Goal: Complete application form: Complete application form

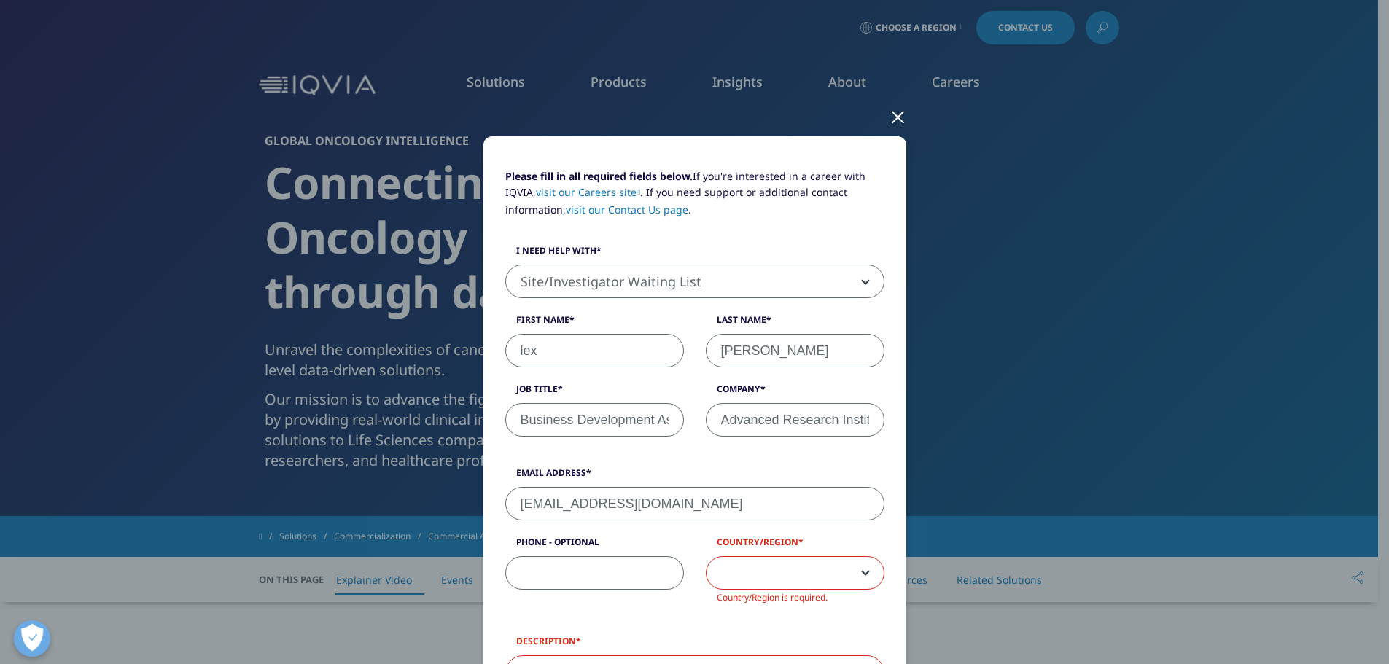
select select "Site Investigator Waiting List"
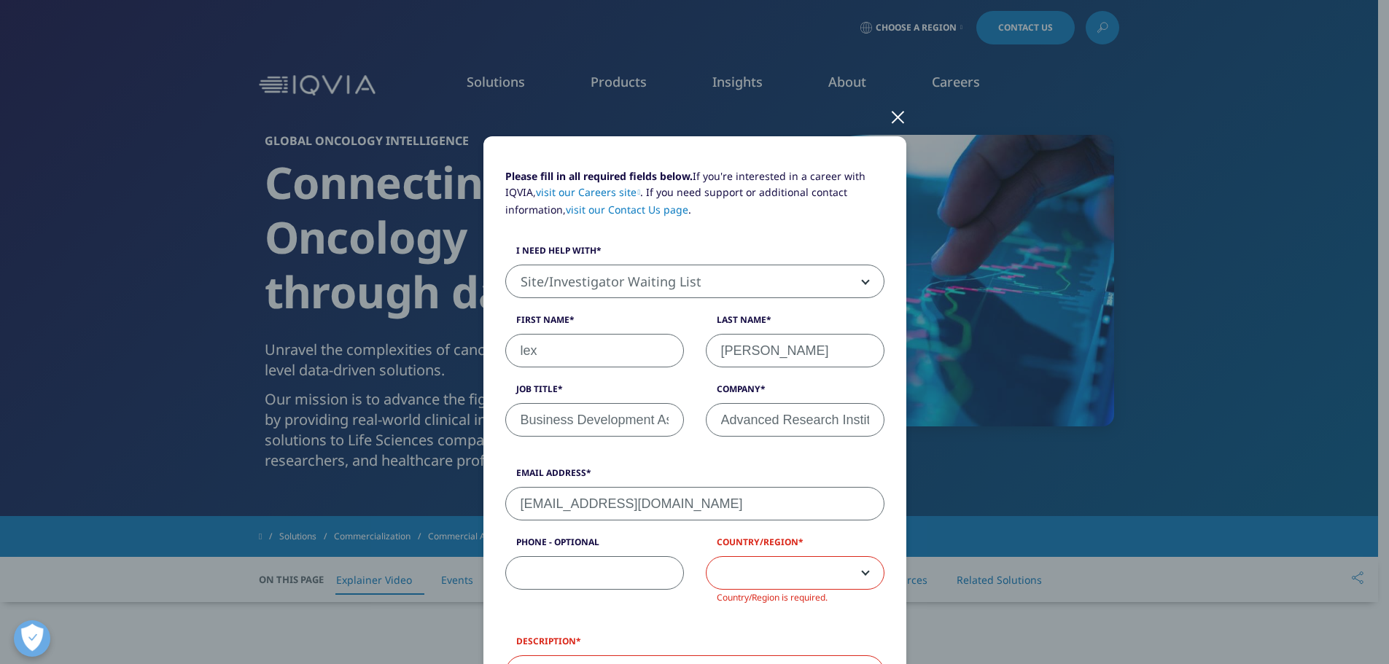
scroll to position [73, 0]
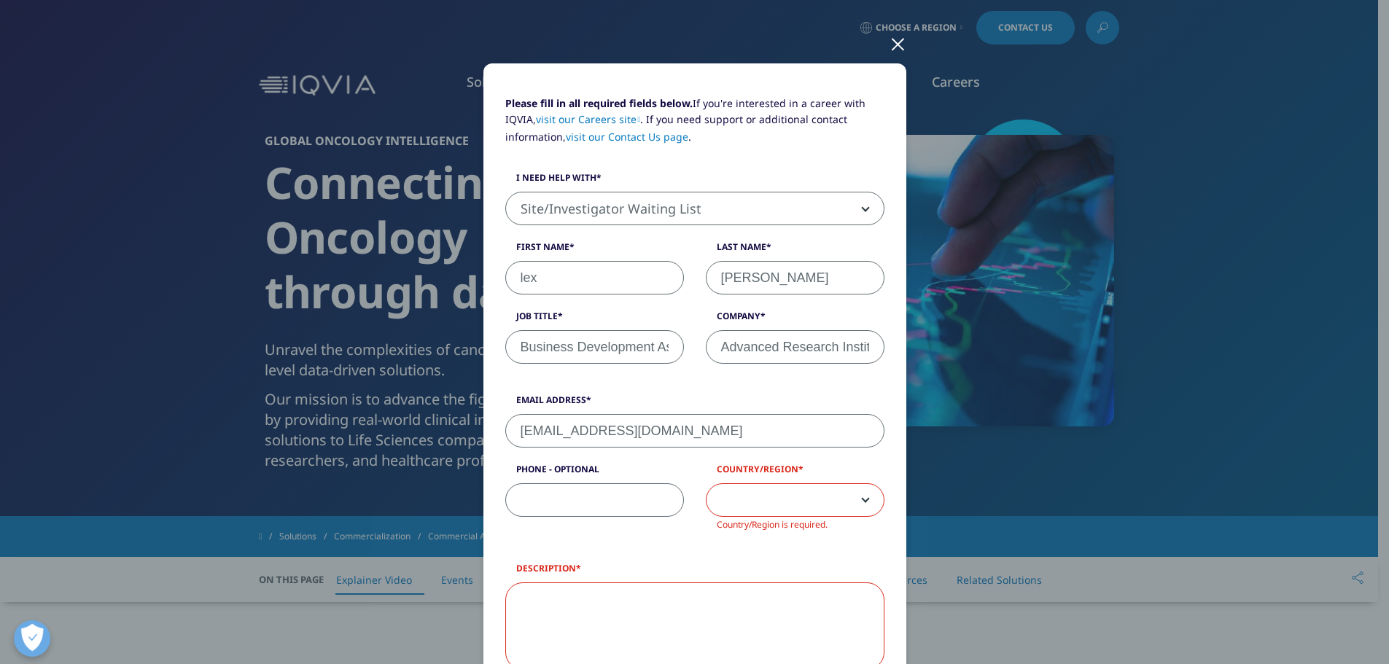
type input "3852625327"
select select "[GEOGRAPHIC_DATA]"
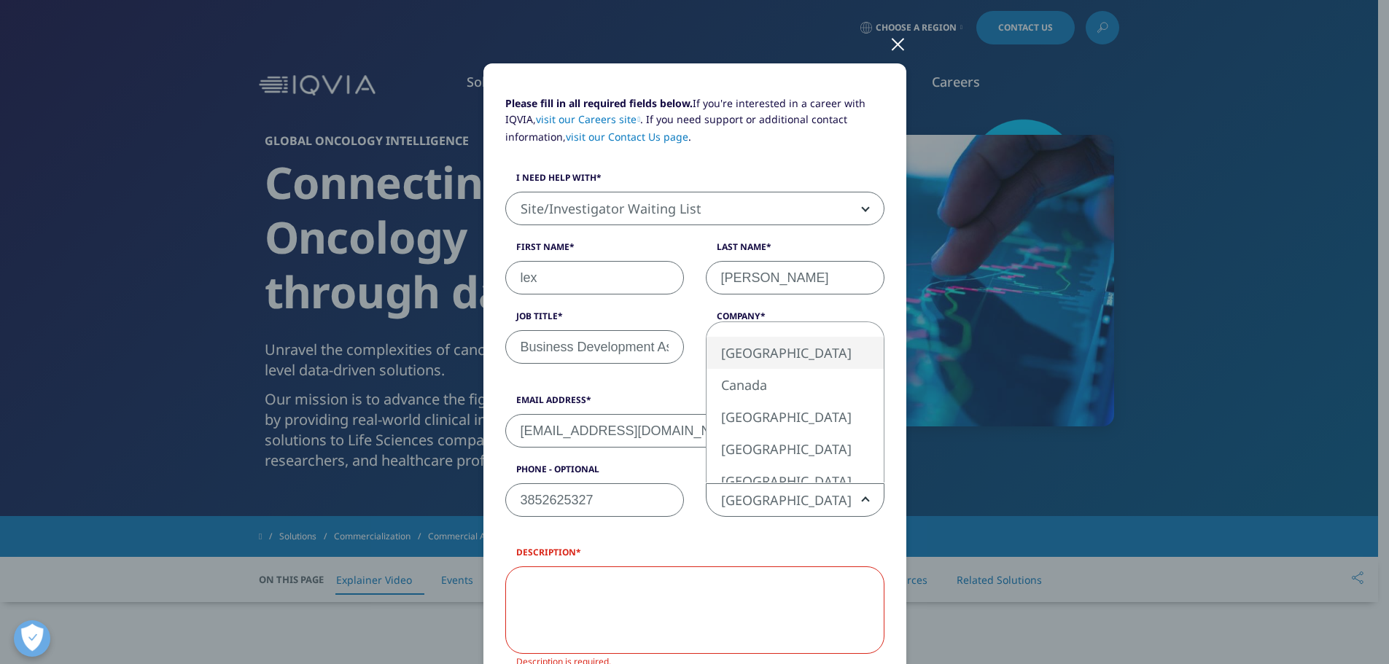
click at [741, 494] on span "[GEOGRAPHIC_DATA]" at bounding box center [795, 501] width 177 height 34
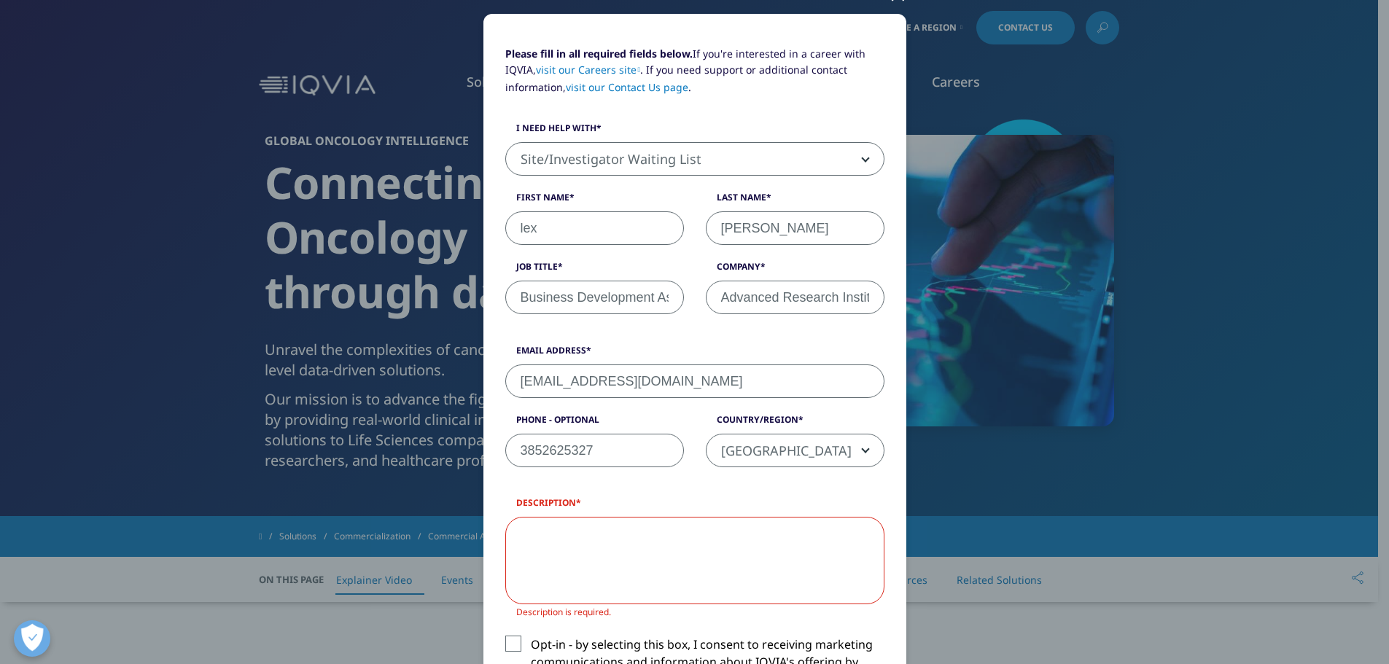
scroll to position [146, 0]
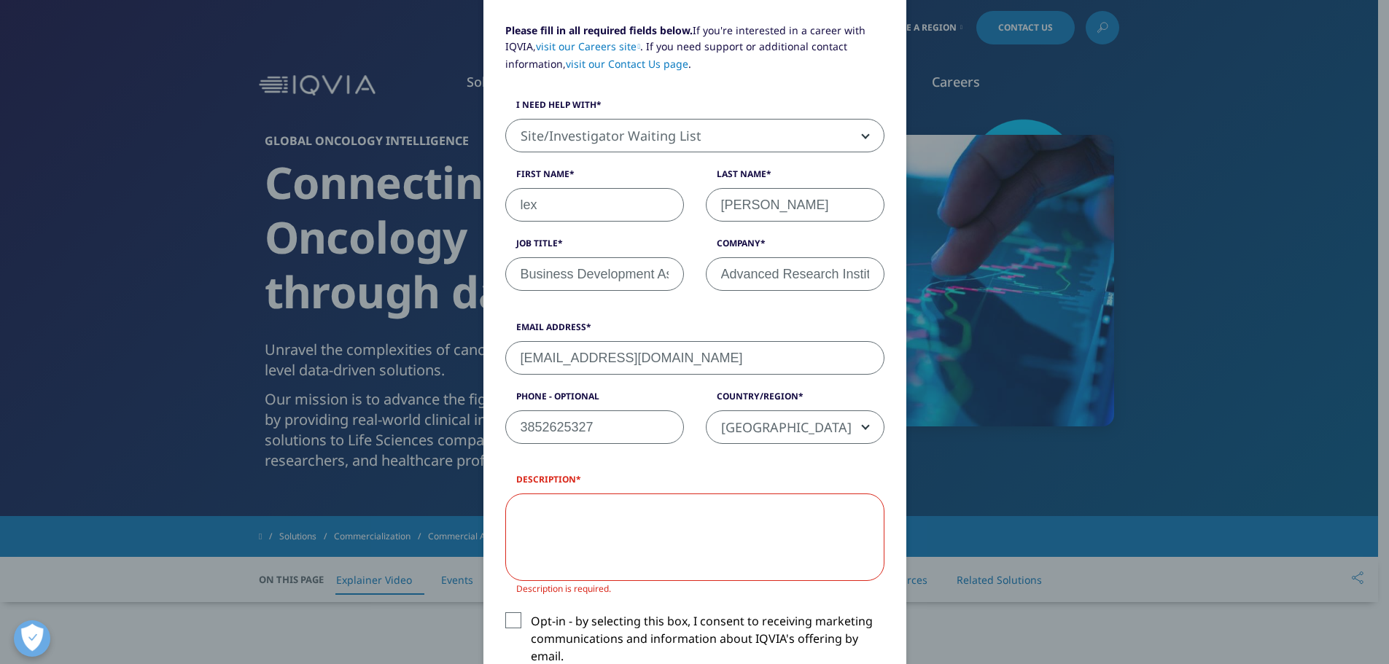
click at [630, 549] on textarea "Description" at bounding box center [694, 538] width 379 height 88
type textarea "A"
type textarea "H"
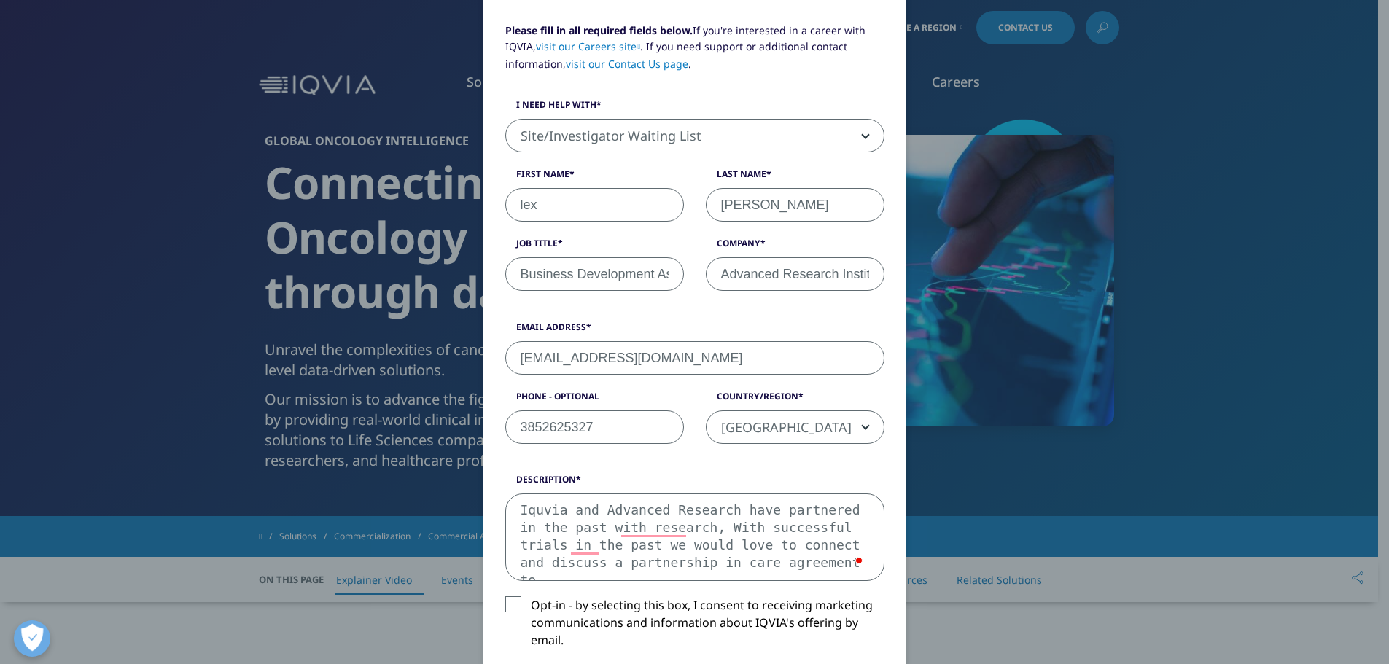
click at [855, 560] on div "Open Grammarly." at bounding box center [858, 560] width 7 height 7
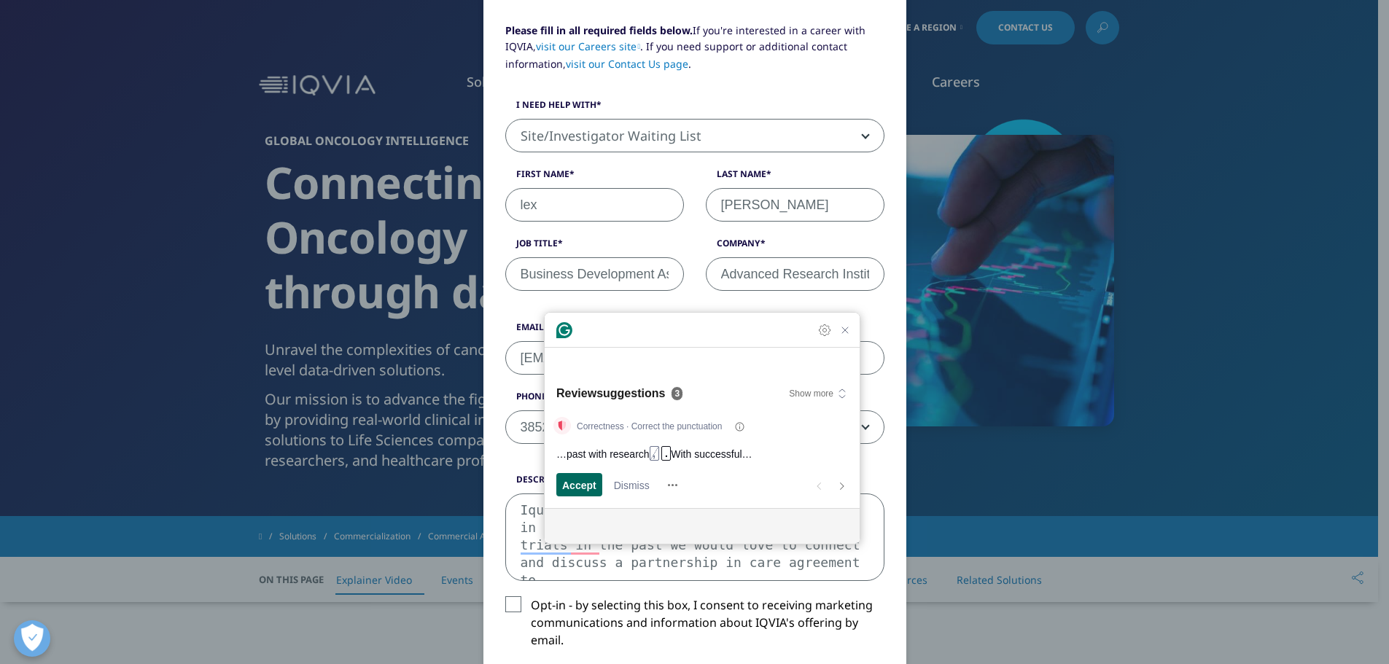
click at [583, 486] on span "Accept" at bounding box center [579, 485] width 34 height 15
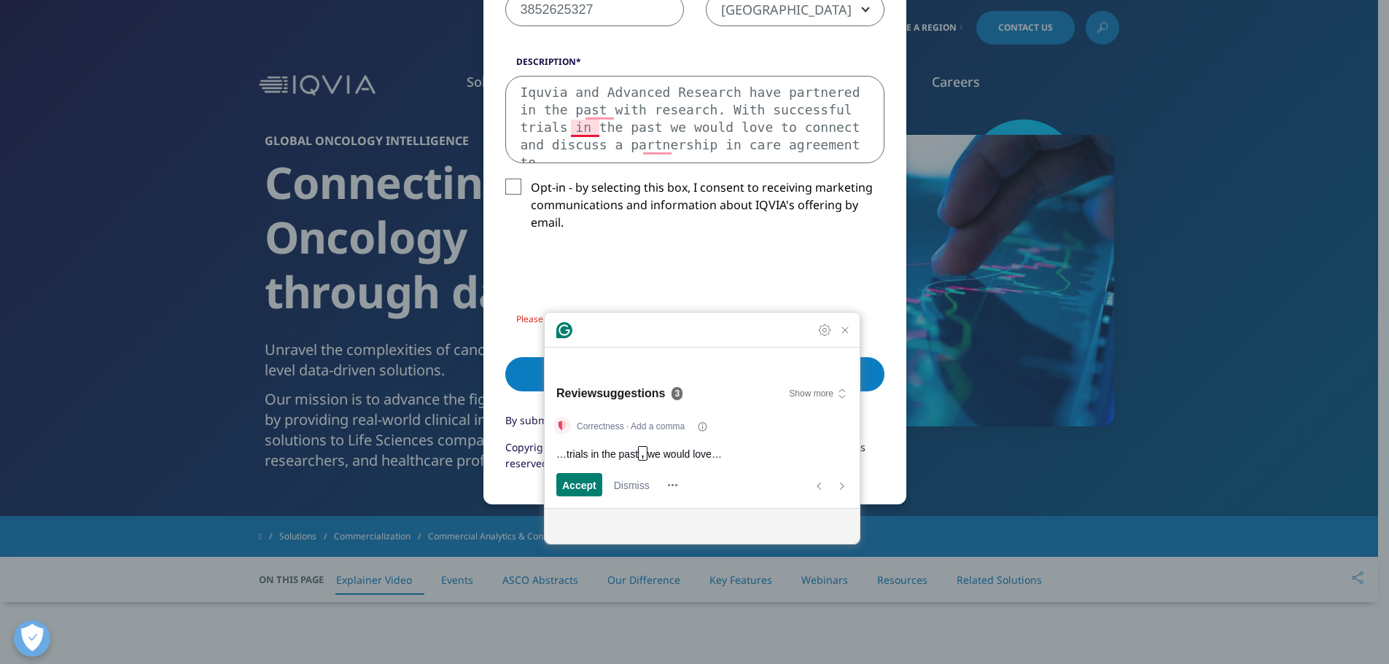
click at [583, 486] on span "Accept" at bounding box center [579, 485] width 34 height 15
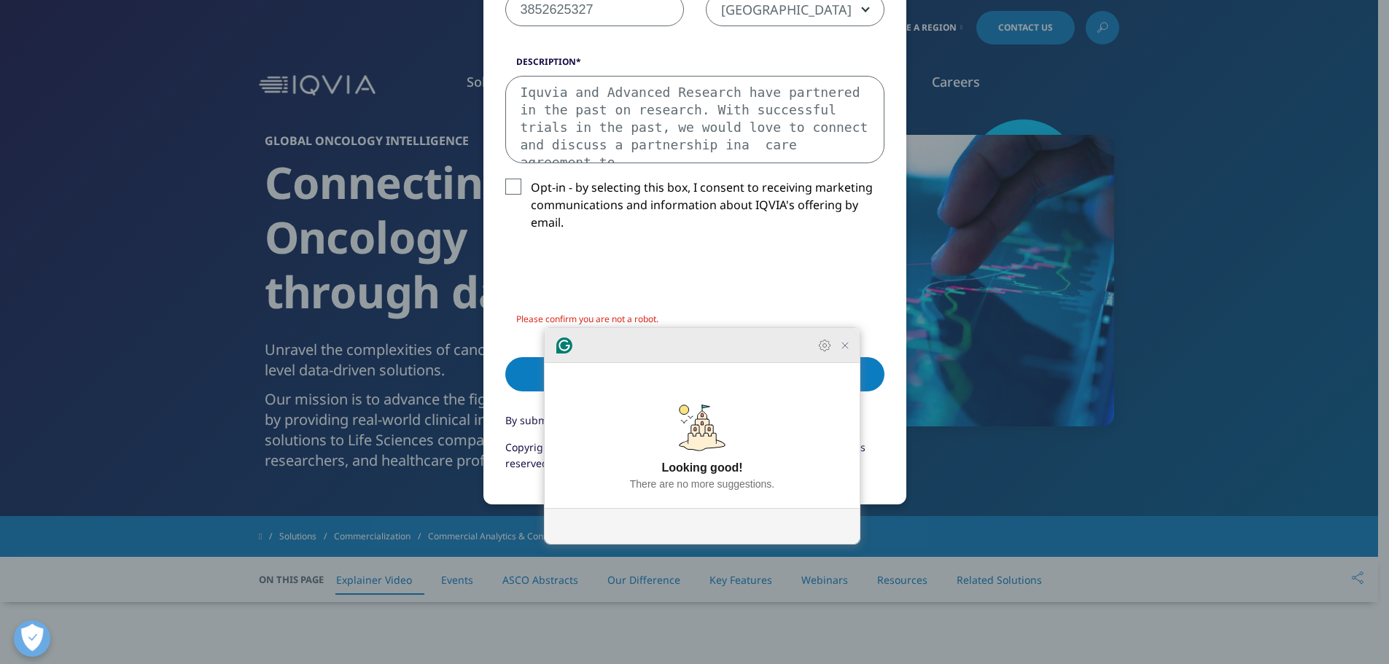
click at [847, 351] on icon "Close Grammarly Assistant" at bounding box center [845, 346] width 12 height 12
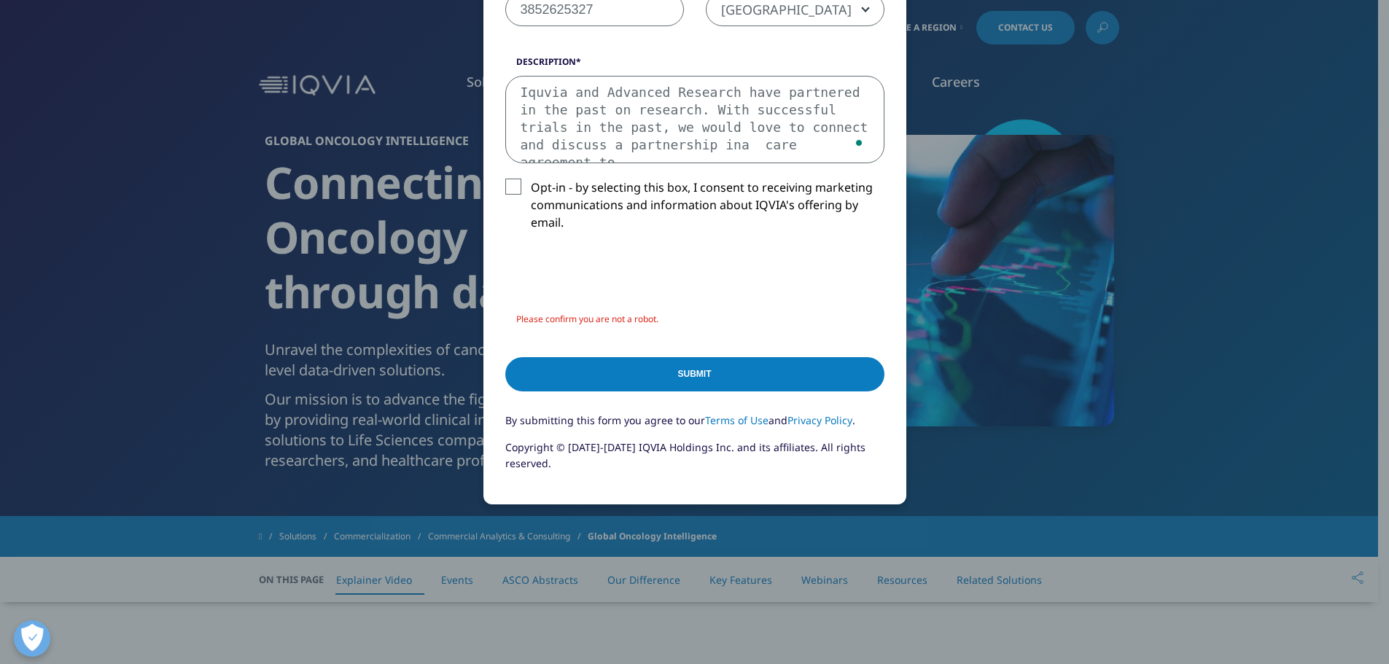
click at [798, 141] on textarea "Iquvia and Advanced Research have partnered in the past on research. With succe…" at bounding box center [694, 120] width 379 height 88
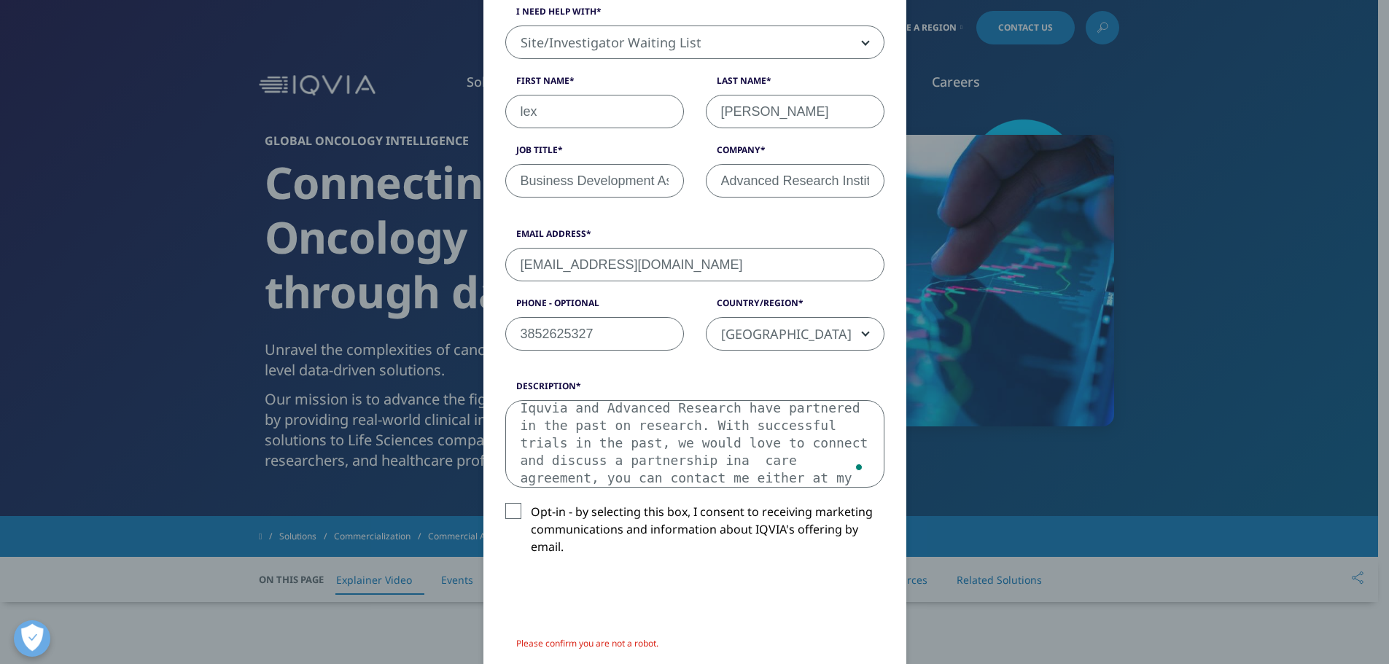
scroll to position [491, 0]
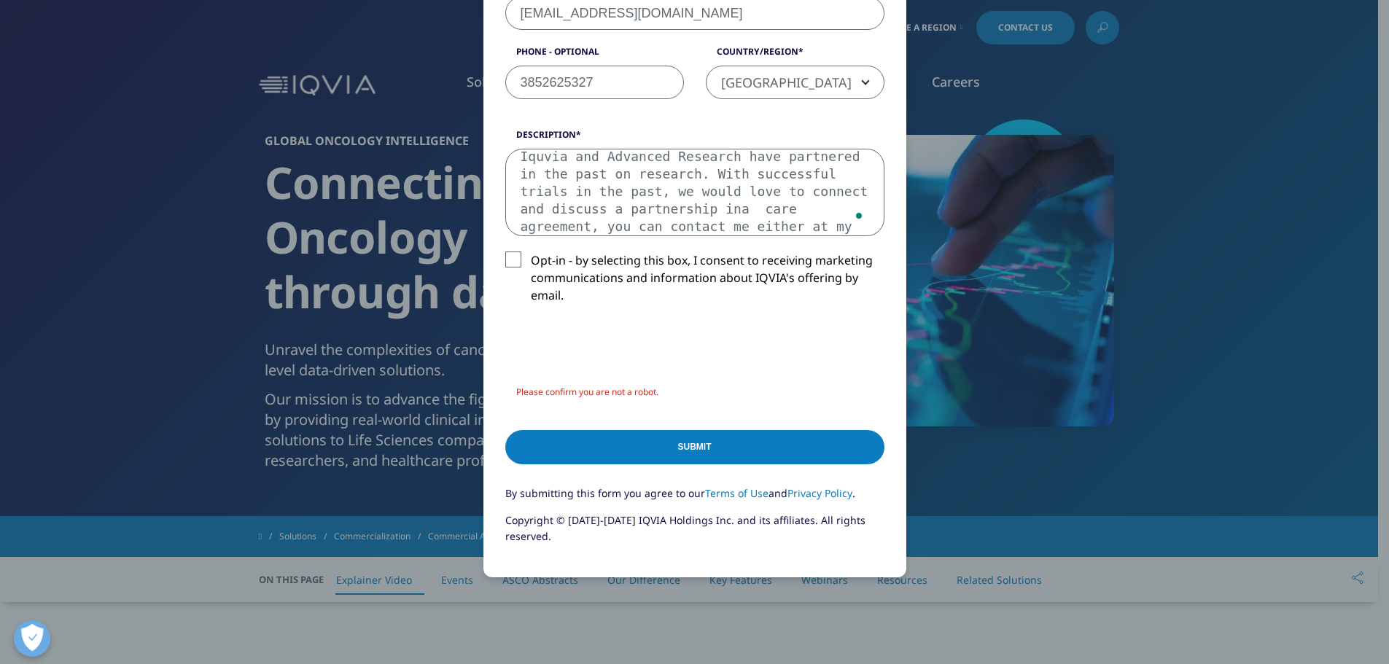
type textarea "Iquvia and Advanced Research have partnered in the past on research. With succe…"
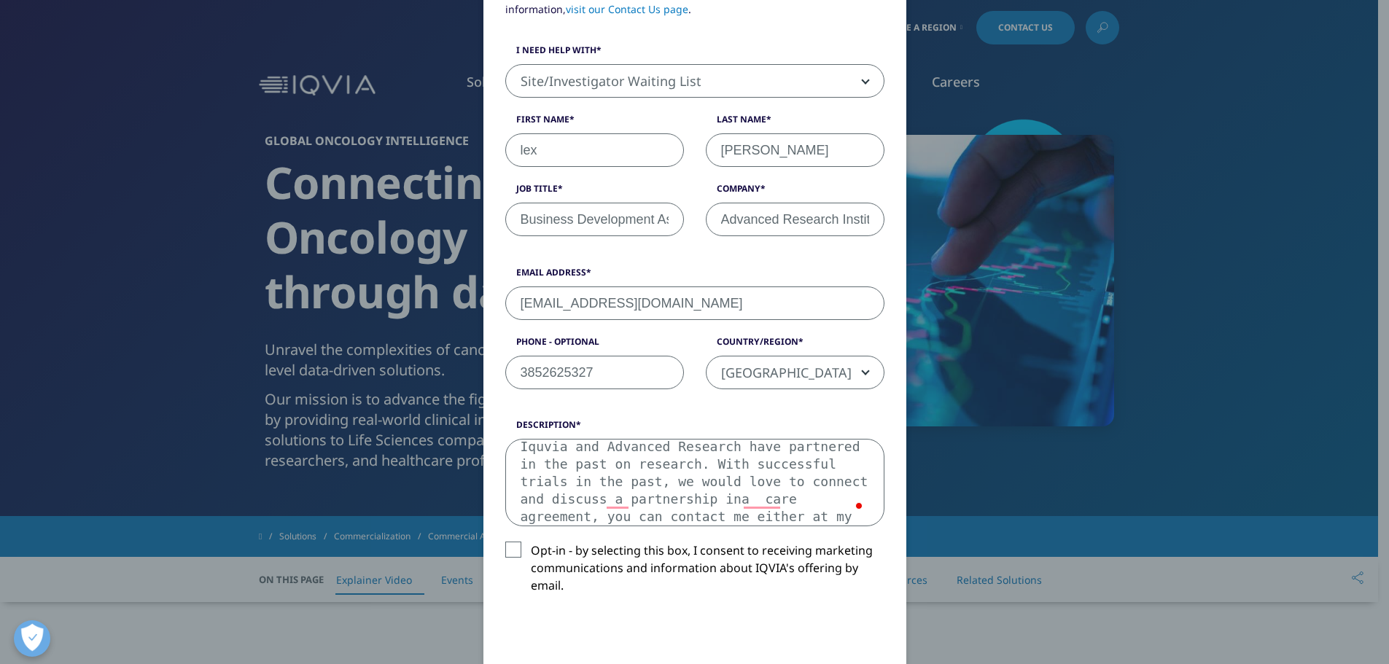
scroll to position [199, 0]
click at [518, 155] on input "lex" at bounding box center [594, 152] width 179 height 34
type input "Lex"
click at [718, 146] on input "[PERSON_NAME]" at bounding box center [795, 152] width 179 height 34
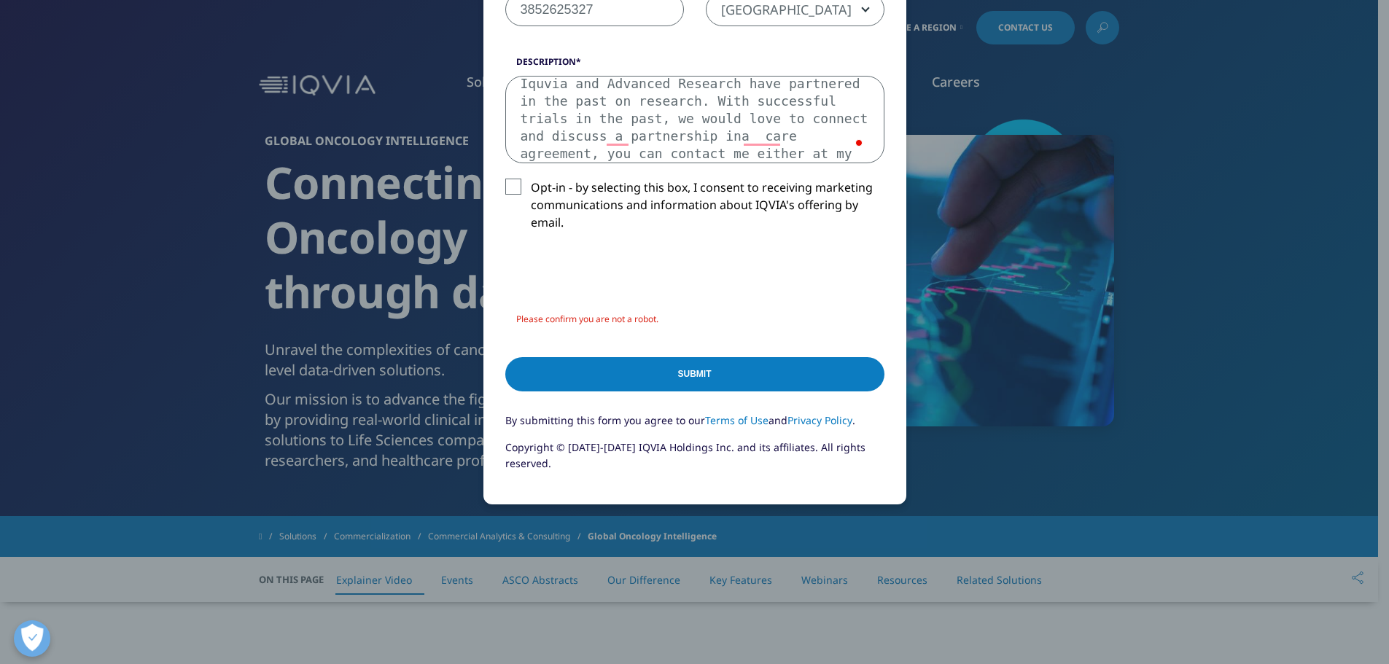
type input "[PERSON_NAME]"
drag, startPoint x: 585, startPoint y: 376, endPoint x: 587, endPoint y: 367, distance: 9.0
click at [584, 376] on input "Submit" at bounding box center [694, 374] width 379 height 34
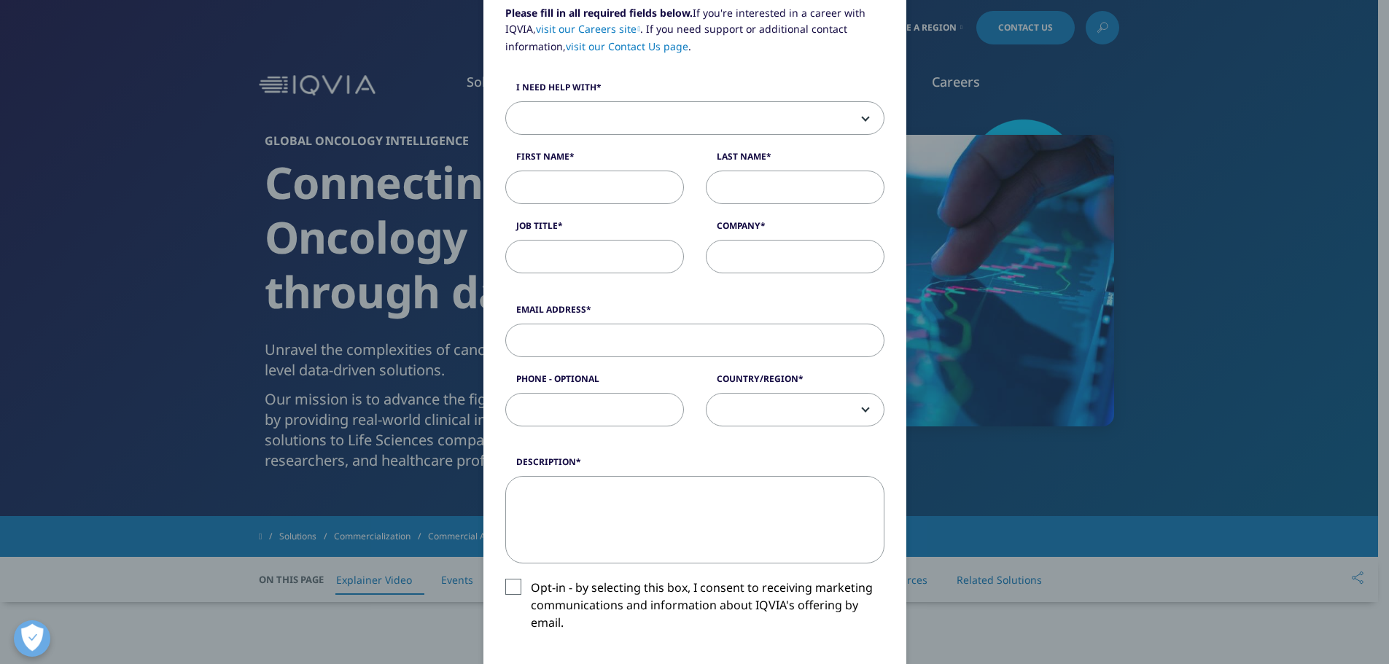
scroll to position [52, 0]
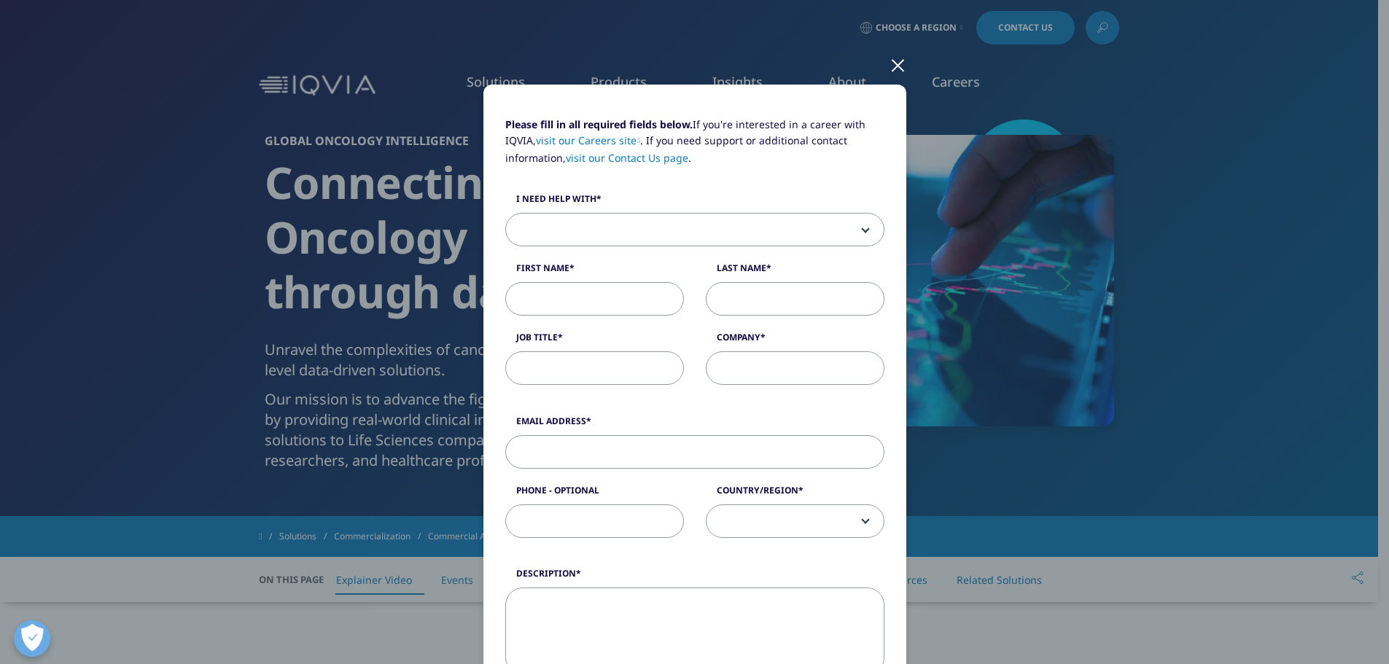
click at [893, 68] on div at bounding box center [898, 64] width 17 height 40
